Goal: Register for event/course

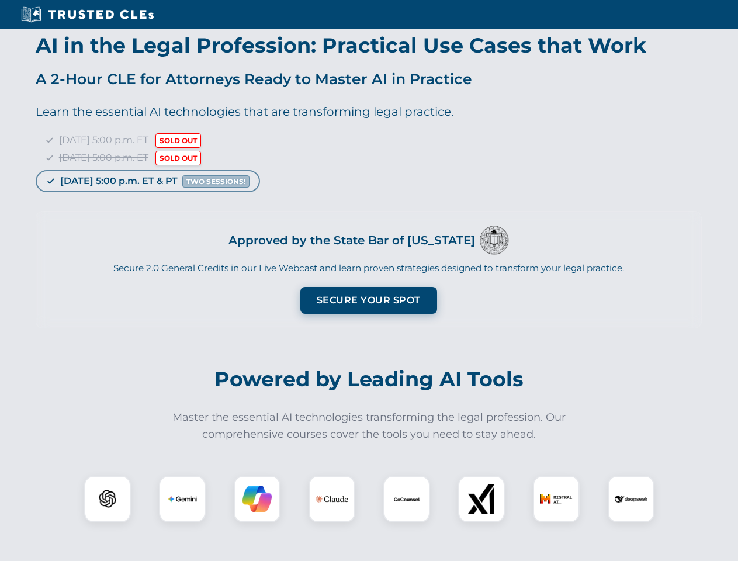
click at [368, 300] on button "Secure Your Spot" at bounding box center [368, 300] width 137 height 27
click at [107, 499] on img at bounding box center [108, 499] width 34 height 34
click at [182, 499] on img at bounding box center [182, 498] width 29 height 29
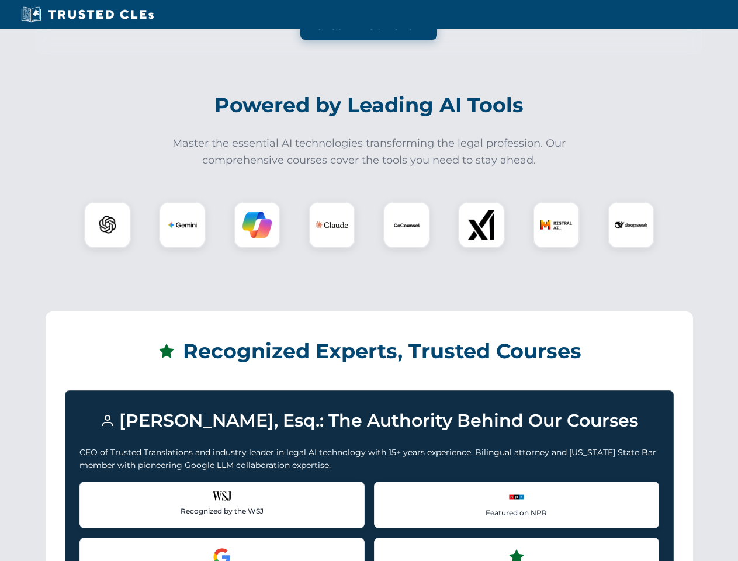
click at [257, 499] on div "Recognized by the WSJ [PERSON_NAME] was featured for his expertise in AI legal …" at bounding box center [221, 504] width 285 height 47
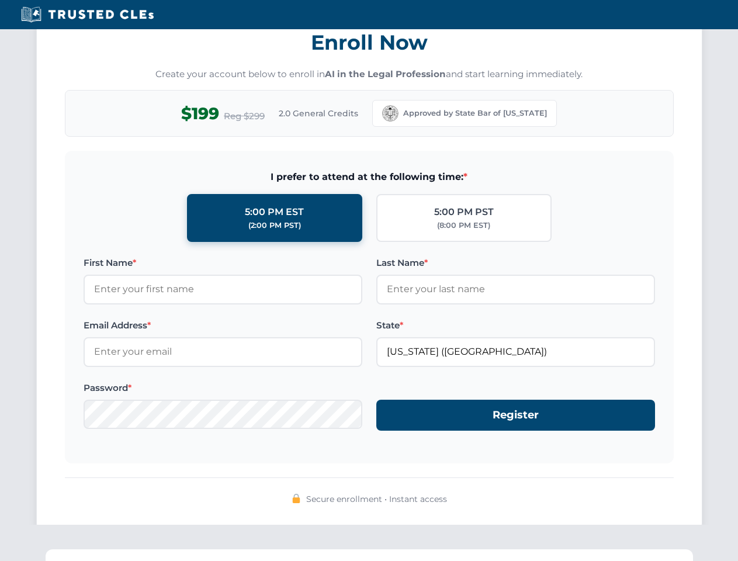
click at [556, 499] on div "Secure enrollment • Instant access" at bounding box center [369, 499] width 608 height 15
click at [631, 499] on div "Secure enrollment • Instant access" at bounding box center [369, 499] width 608 height 15
